Goal: Task Accomplishment & Management: Manage account settings

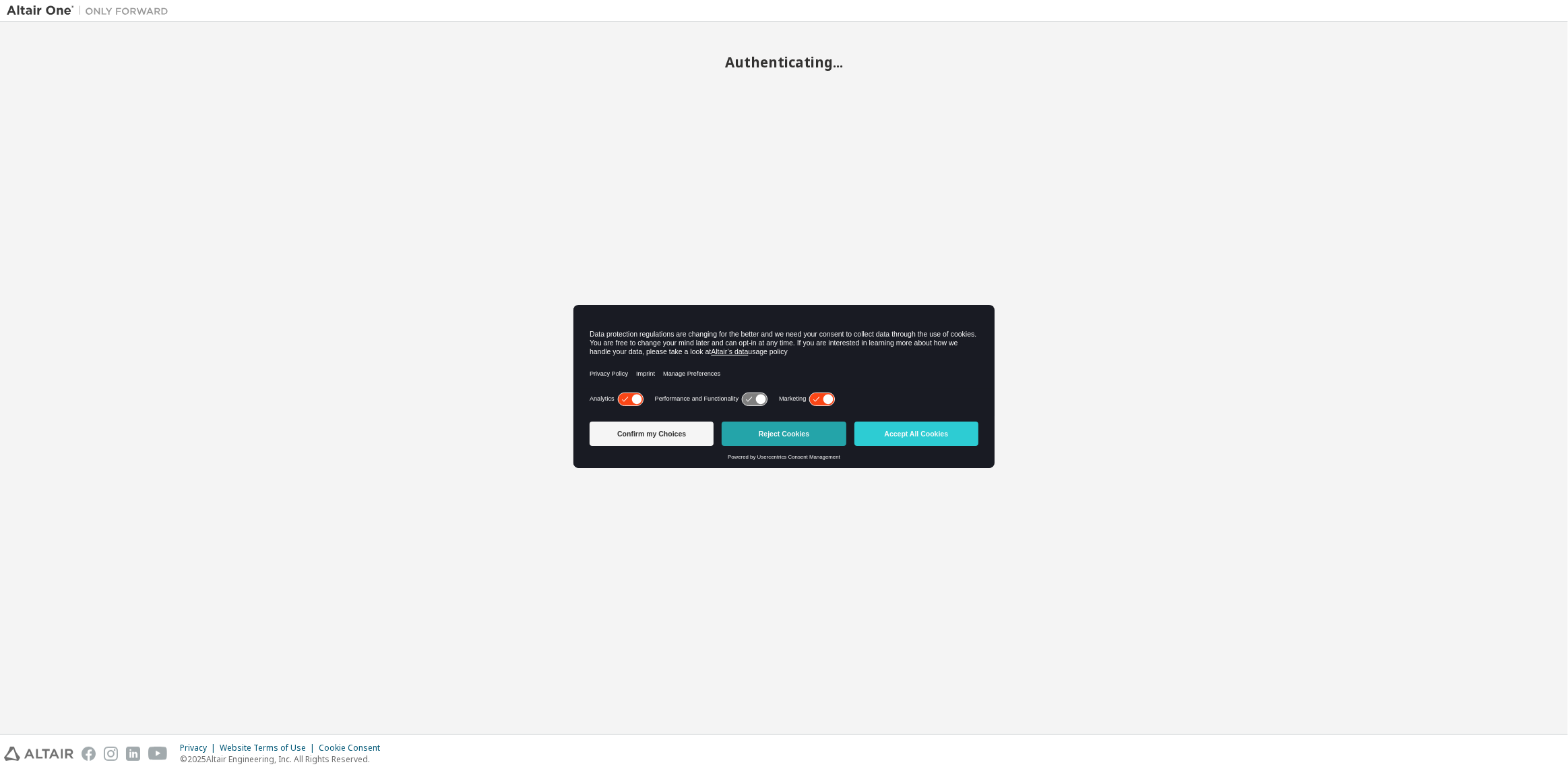
click at [734, 425] on button "Reject Cookies" at bounding box center [784, 433] width 124 height 24
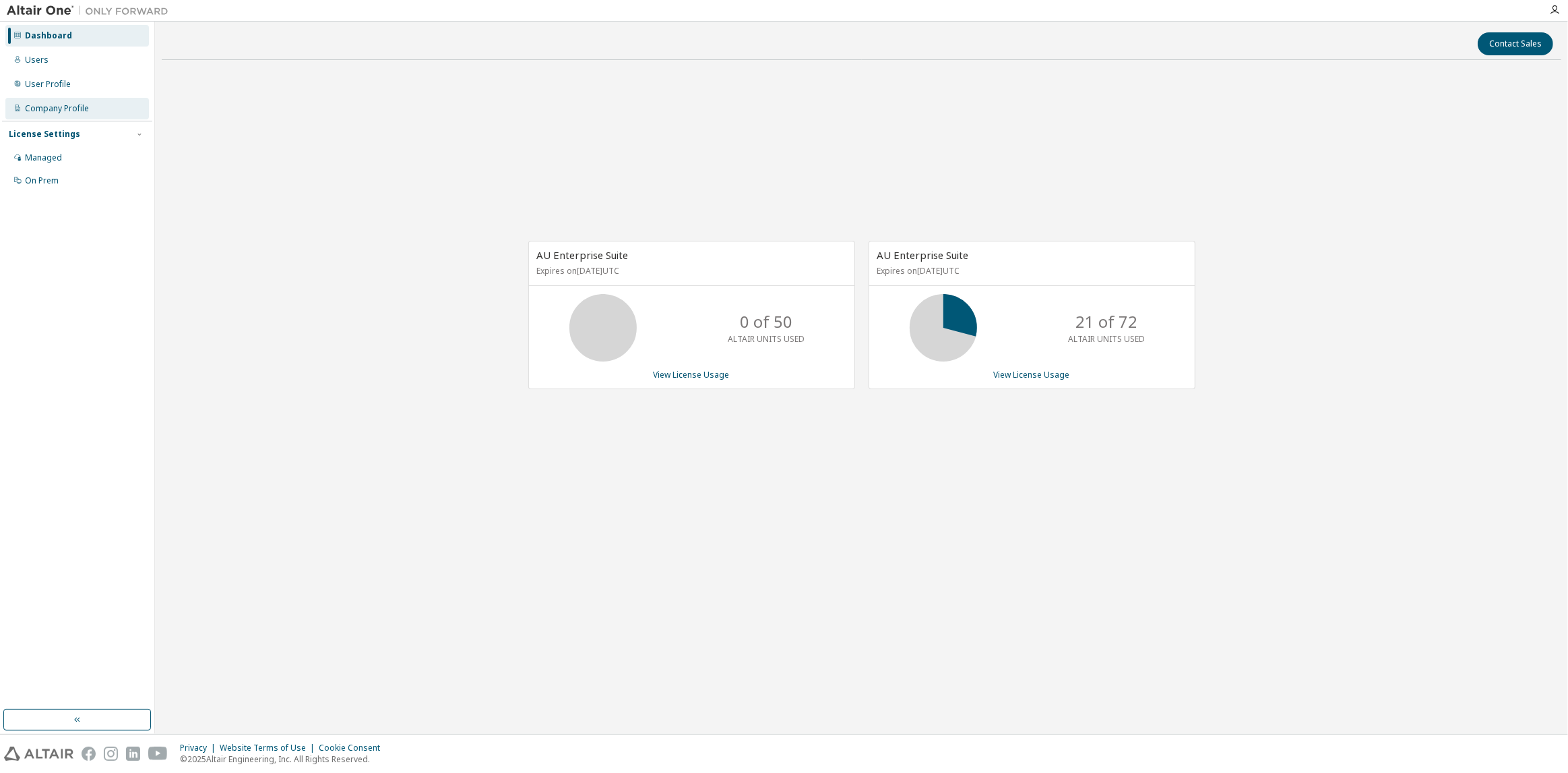
click at [113, 112] on div "Company Profile" at bounding box center [77, 108] width 144 height 22
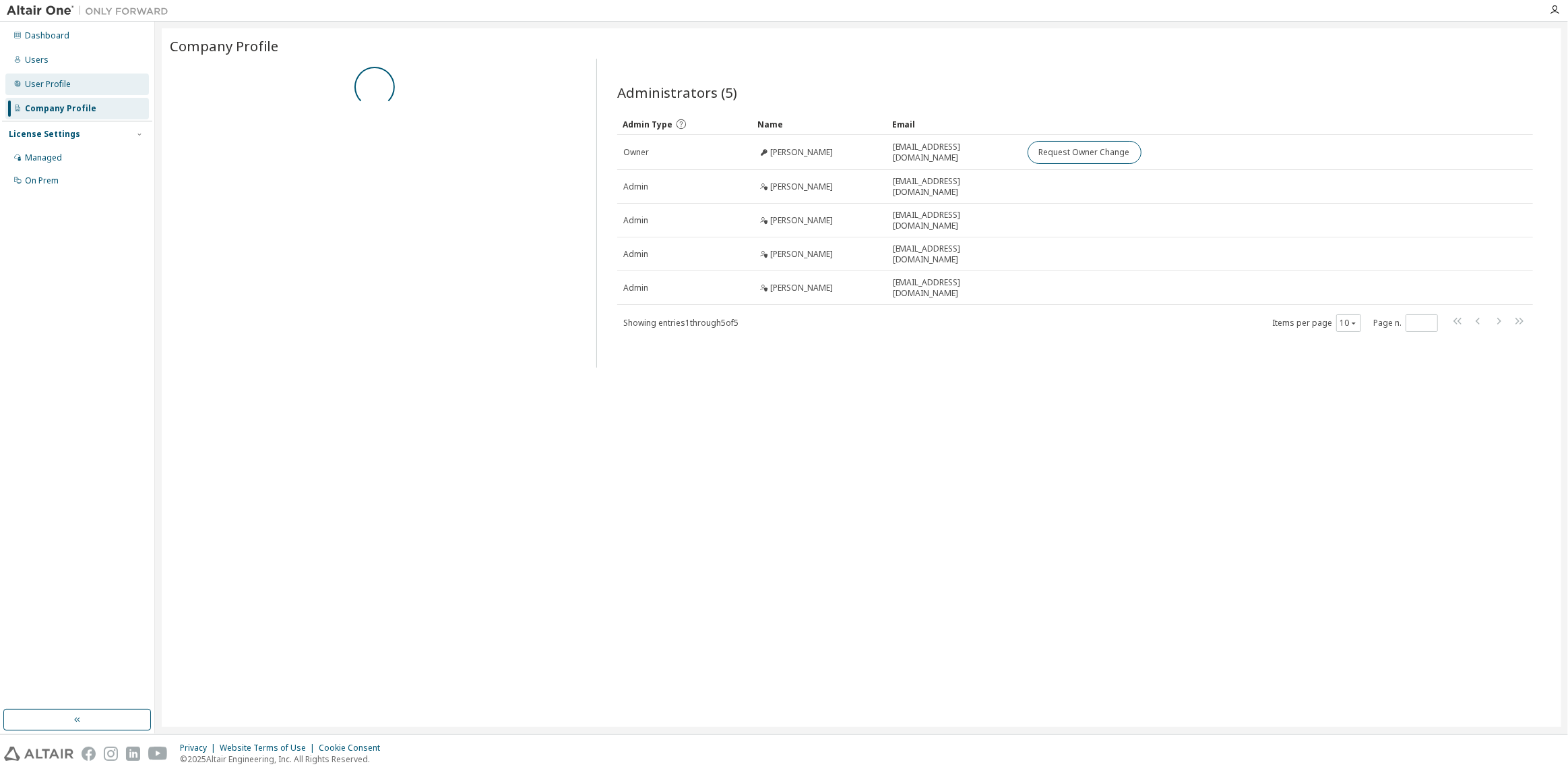
click at [94, 94] on div "User Profile" at bounding box center [77, 84] width 144 height 22
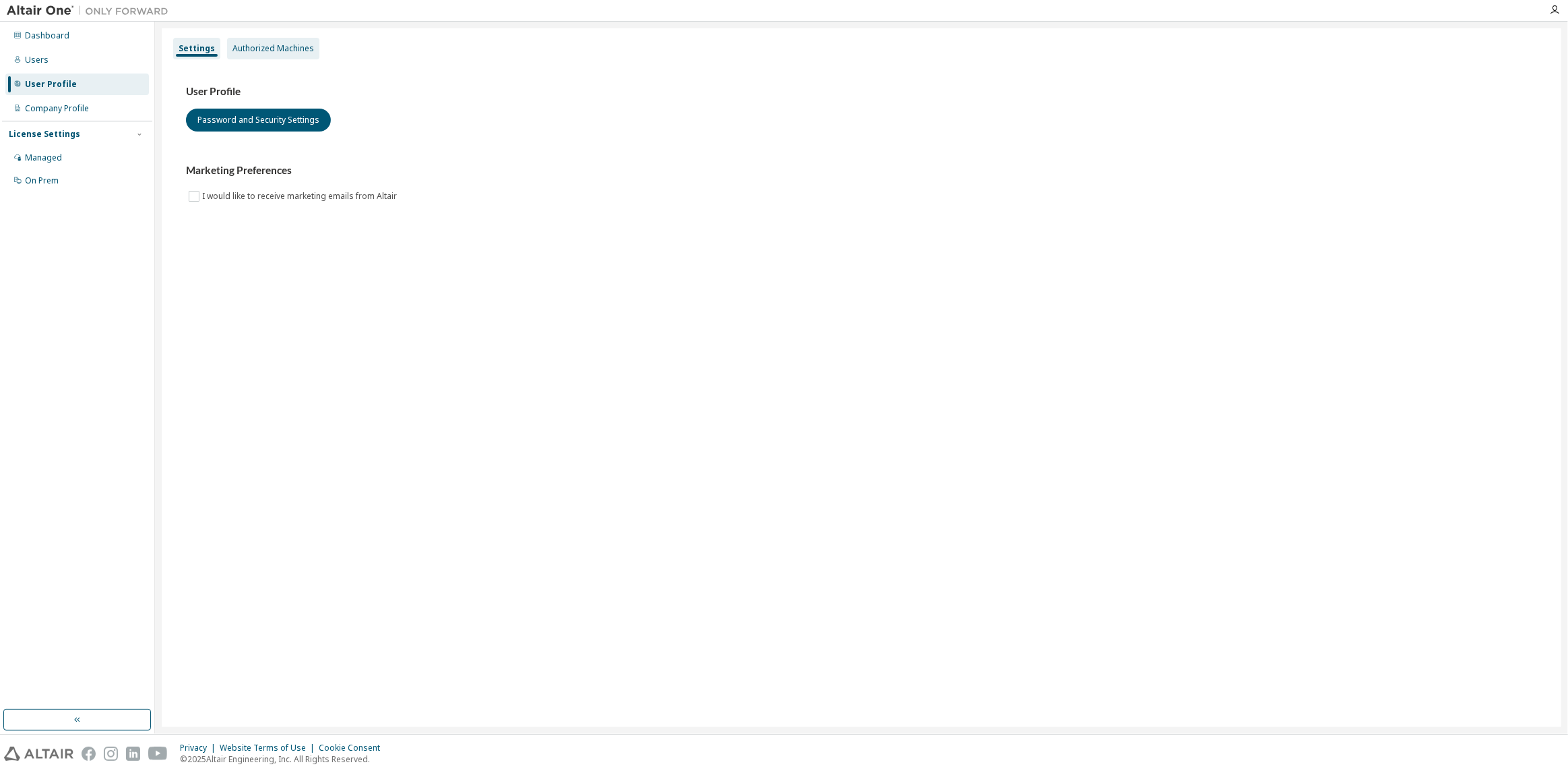
click at [254, 38] on div "Authorized Machines" at bounding box center [273, 48] width 92 height 22
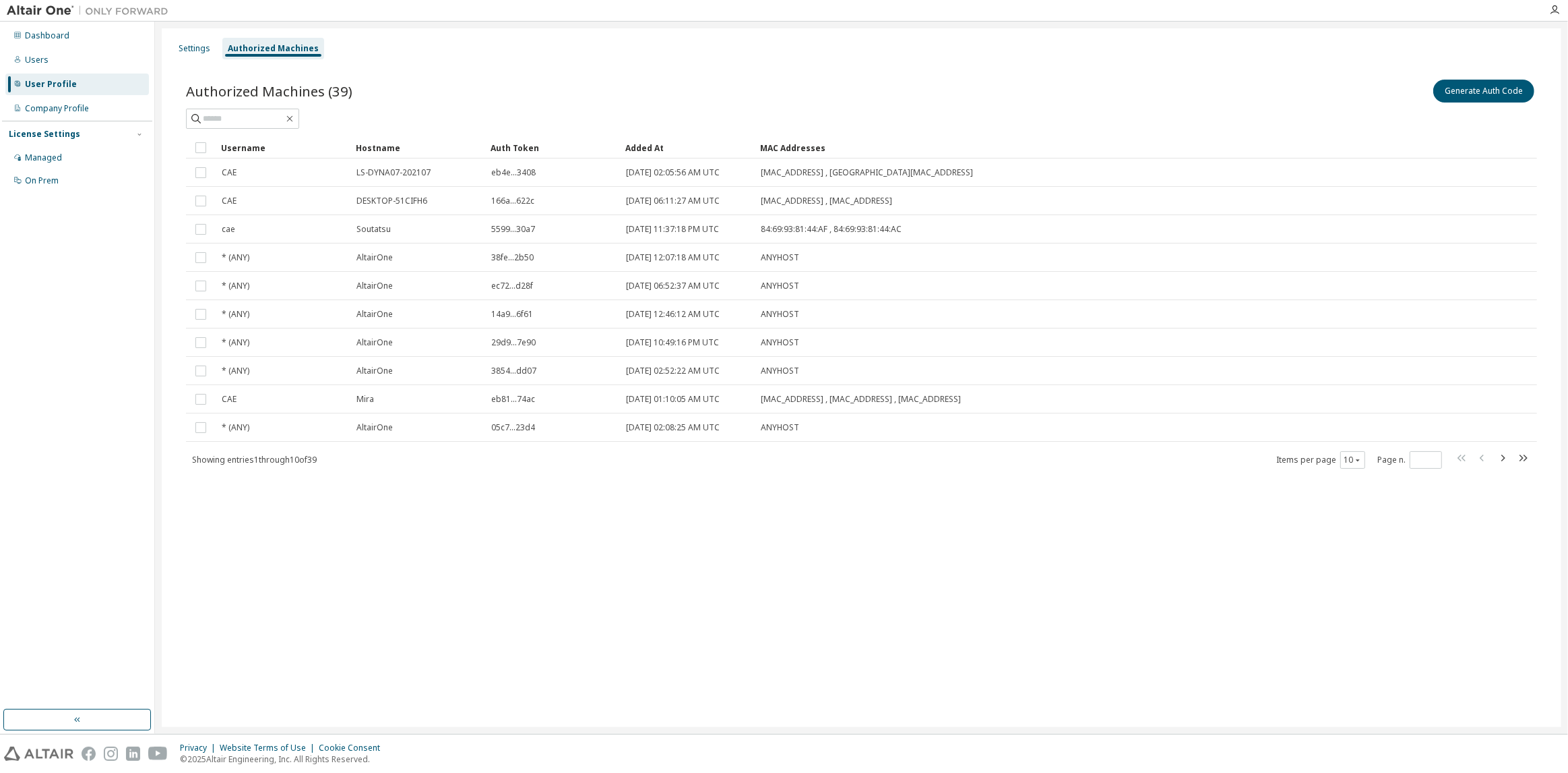
click at [1507, 104] on div "Generate Auth Code" at bounding box center [1200, 91] width 676 height 29
click at [1497, 93] on button "Generate Auth Code" at bounding box center [1484, 90] width 101 height 23
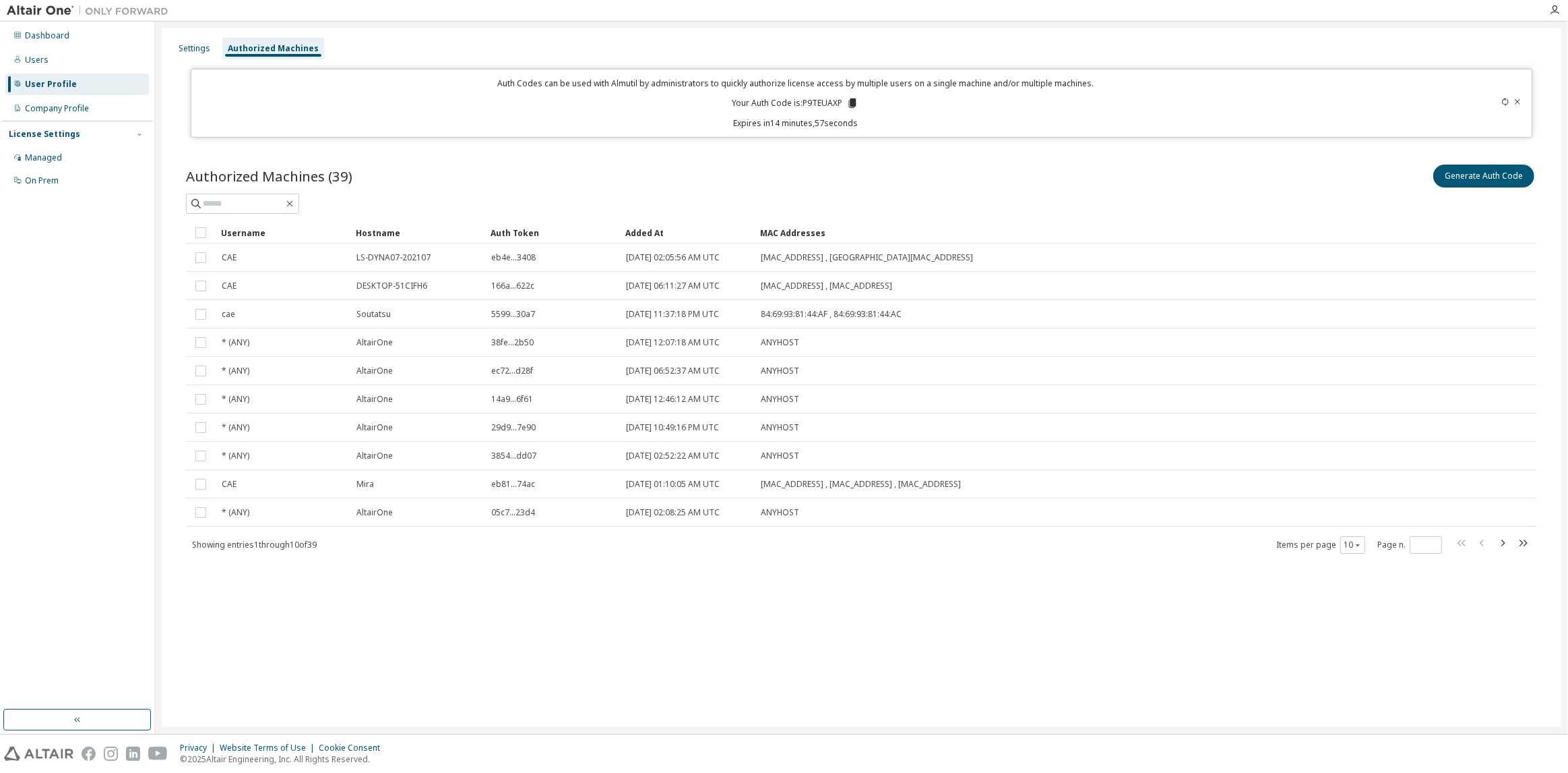
click at [849, 110] on div "Auth Codes can be used with Almutil by administrators to quickly authorize lice…" at bounding box center [795, 104] width 1192 height 51
click at [850, 101] on icon at bounding box center [852, 103] width 12 height 12
click at [208, 51] on div "Settings" at bounding box center [195, 49] width 32 height 11
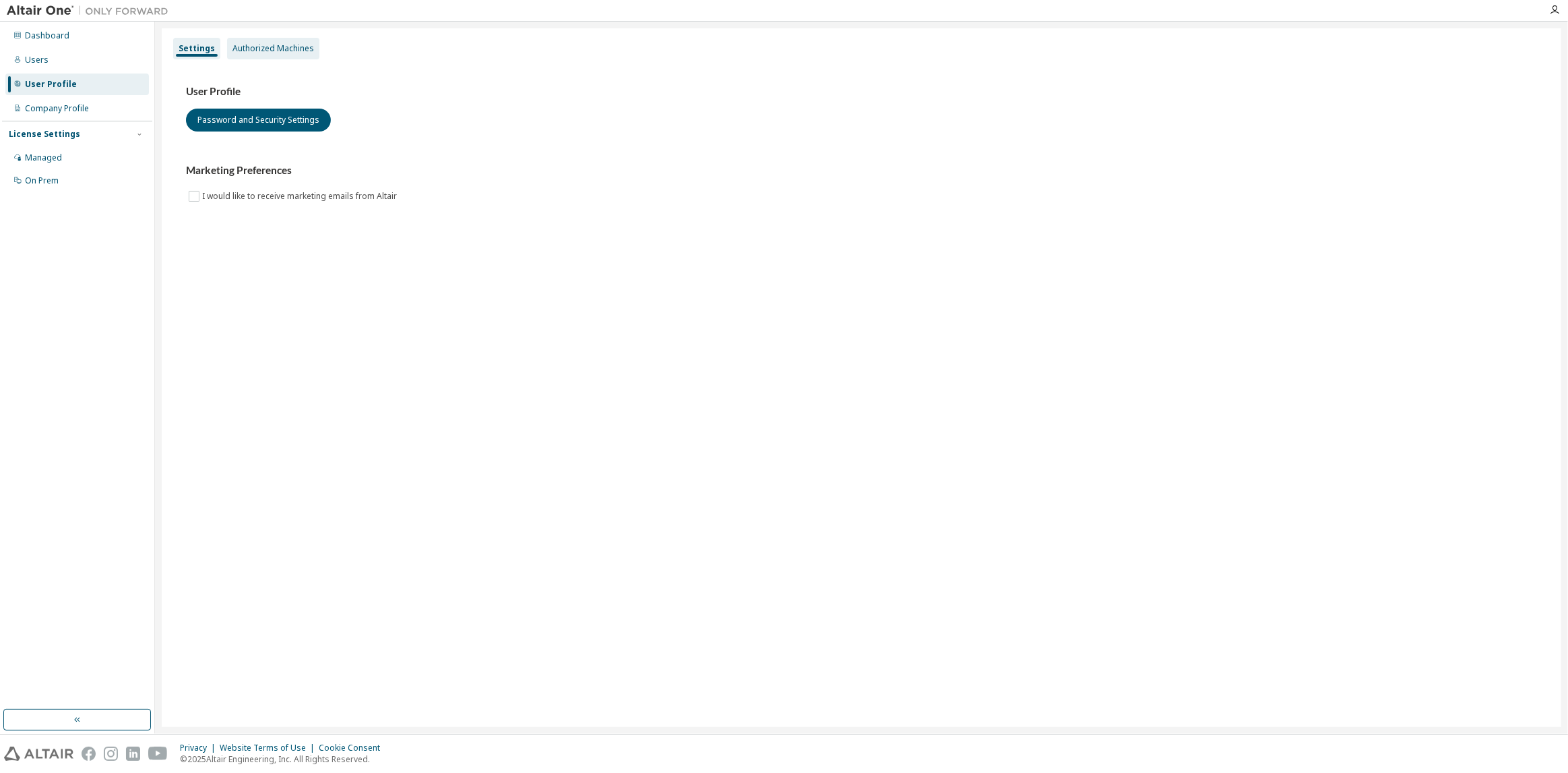
click at [245, 43] on div "Authorized Machines" at bounding box center [273, 49] width 81 height 11
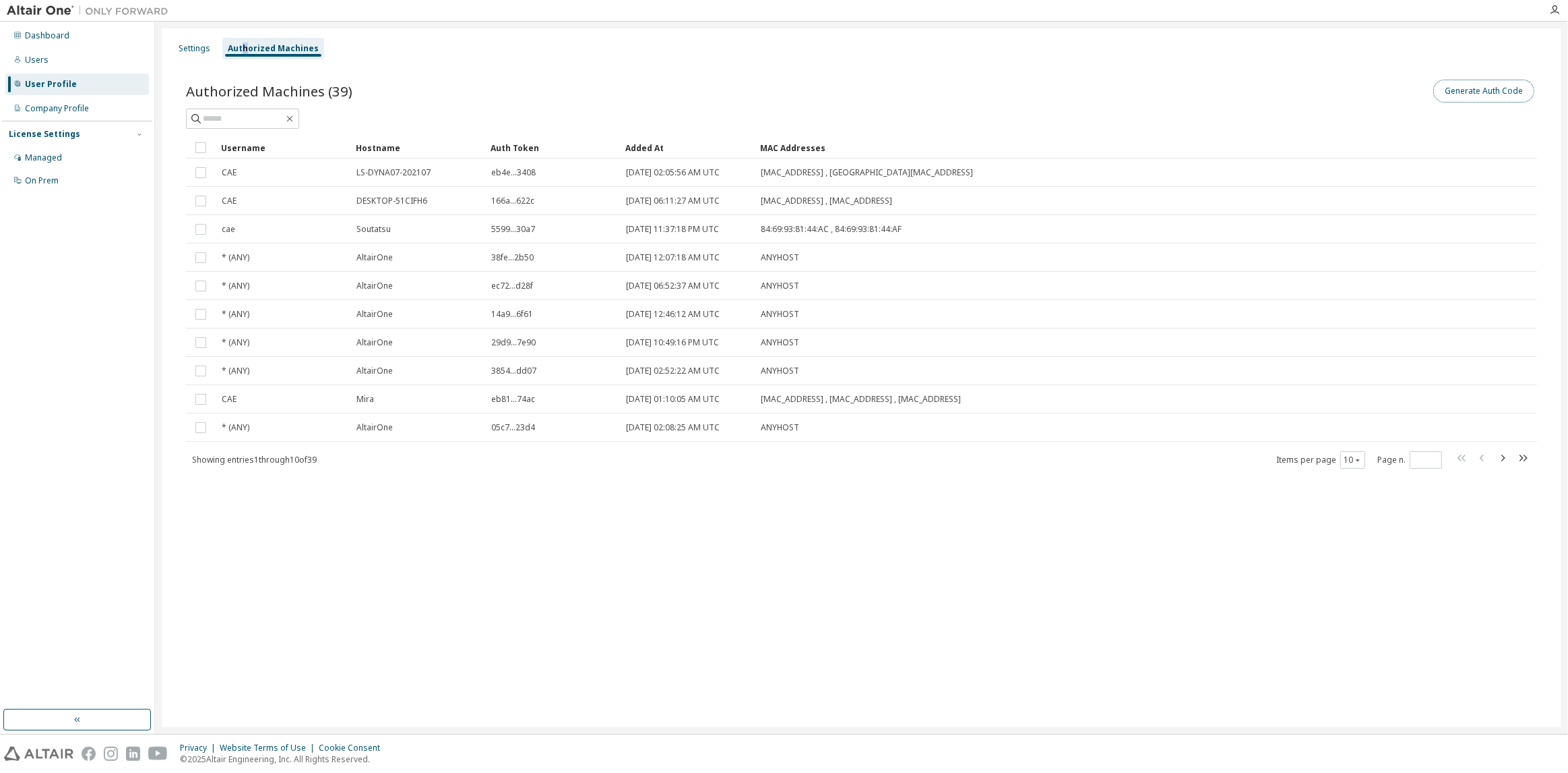
click at [1455, 86] on button "Generate Auth Code" at bounding box center [1484, 90] width 101 height 23
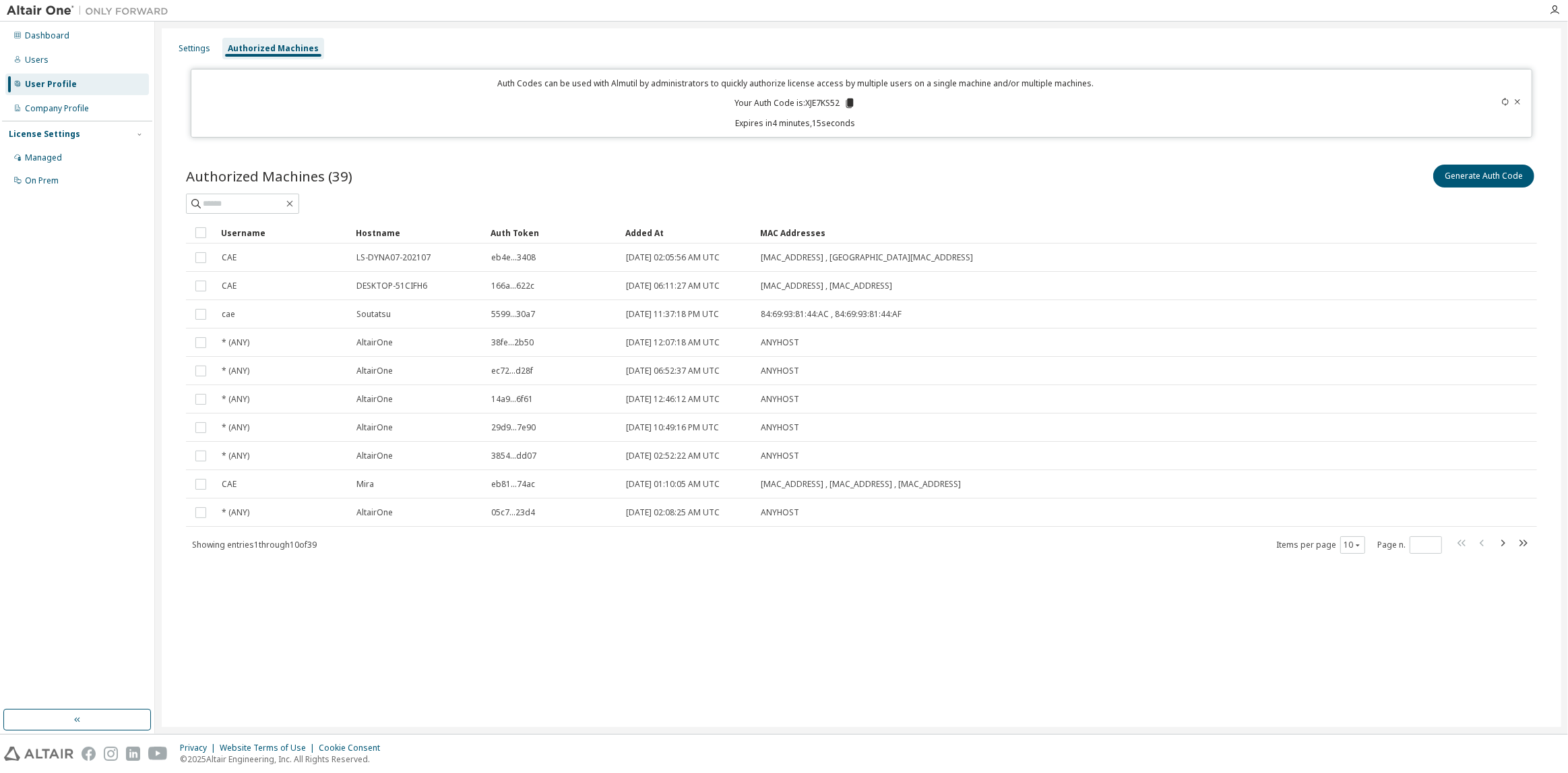
click at [504, 654] on div "Settings Authorized Machines Auth Codes can be used with Almutil by administrat…" at bounding box center [861, 377] width 1400 height 699
click at [415, 656] on div "Settings Authorized Machines Auth Codes can be used with Almutil by administrat…" at bounding box center [861, 377] width 1400 height 699
